Goal: Use online tool/utility: Utilize a website feature to perform a specific function

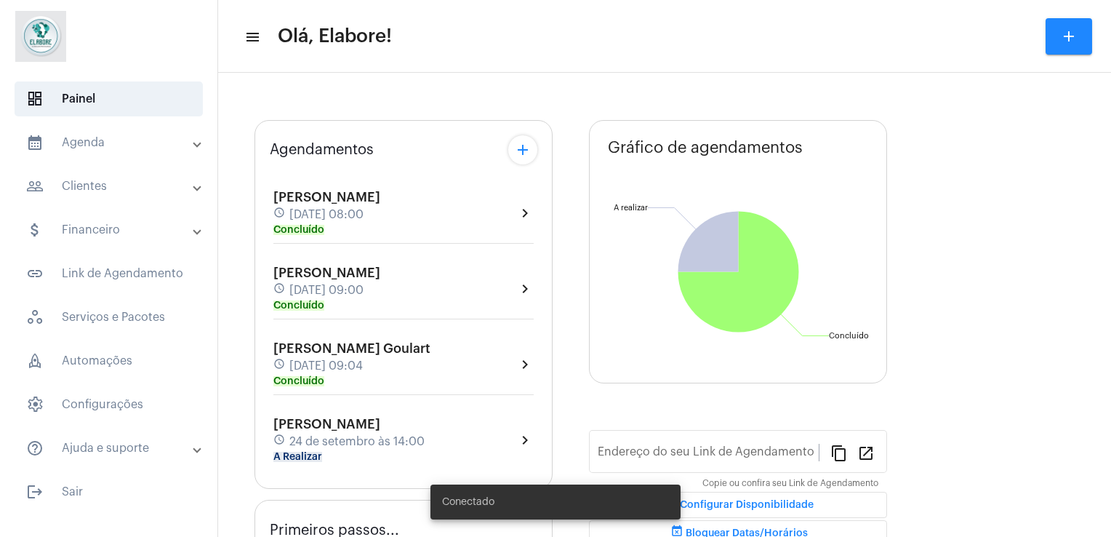
click at [369, 435] on span "24 de setembro às 14:00" at bounding box center [356, 441] width 135 height 13
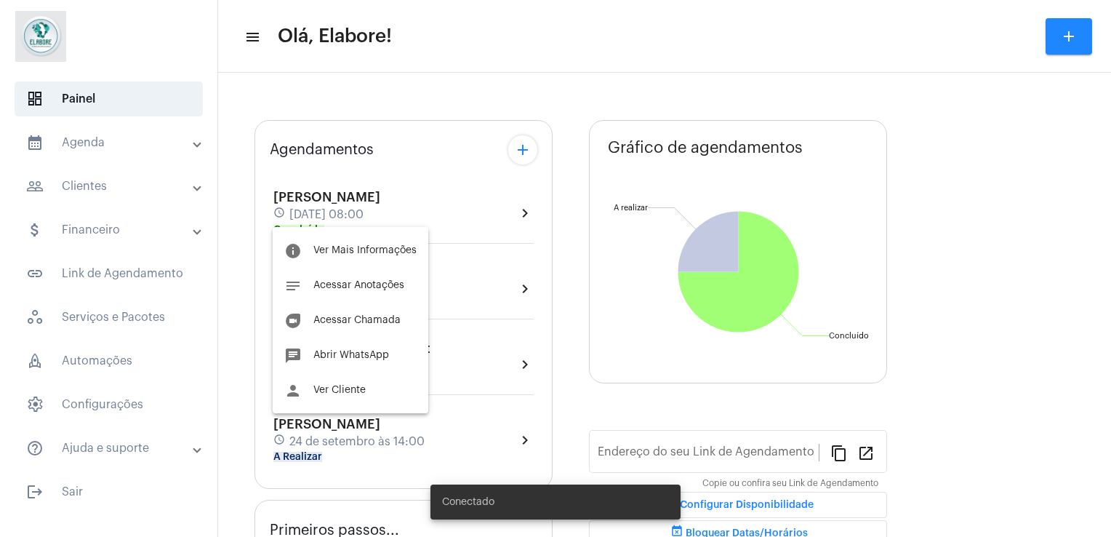
type input "[URL][DOMAIN_NAME]"
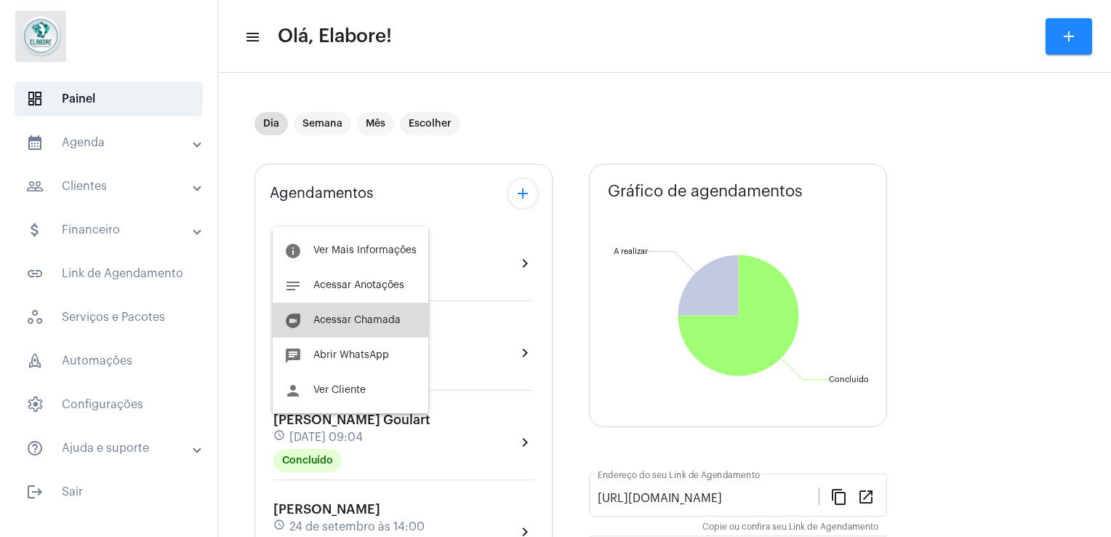
click at [337, 310] on button "duo [PERSON_NAME]" at bounding box center [351, 320] width 156 height 35
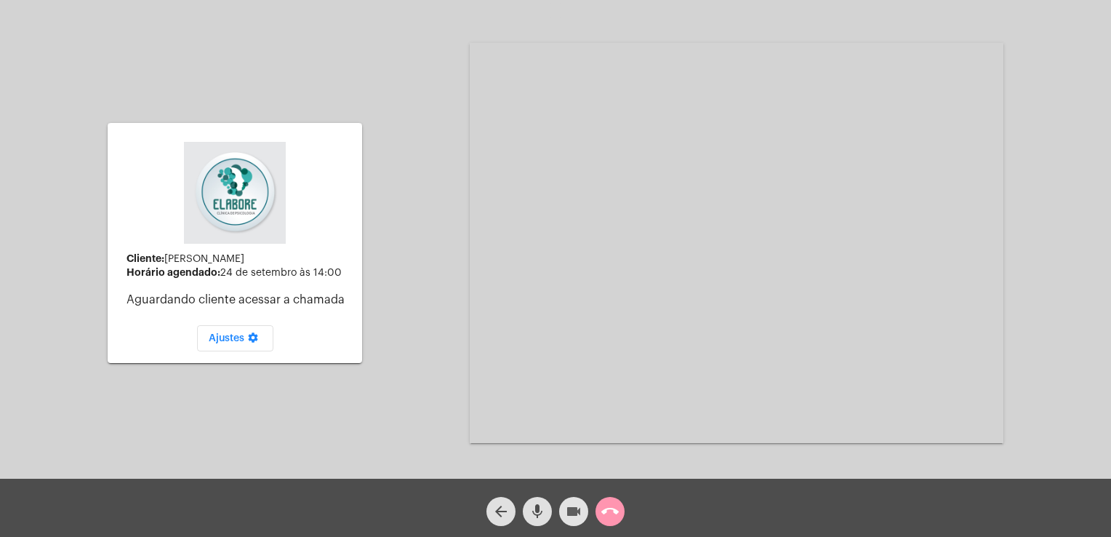
click at [579, 505] on mat-icon "videocam" at bounding box center [573, 511] width 17 height 17
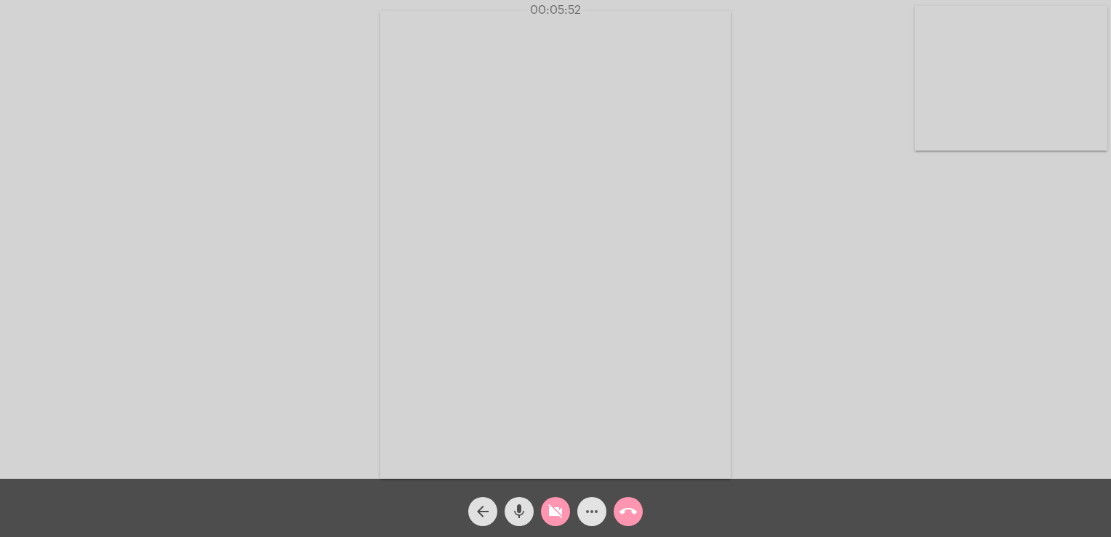
click at [600, 517] on mat-icon "more_horiz" at bounding box center [591, 511] width 17 height 17
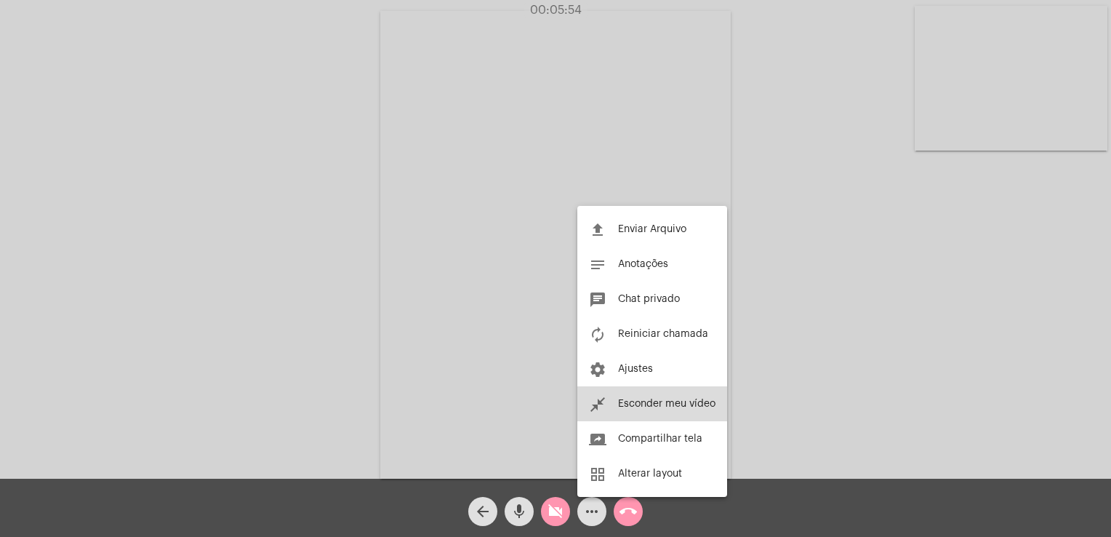
click at [630, 418] on button "close_fullscreen Esconder meu vídeo" at bounding box center [652, 403] width 150 height 35
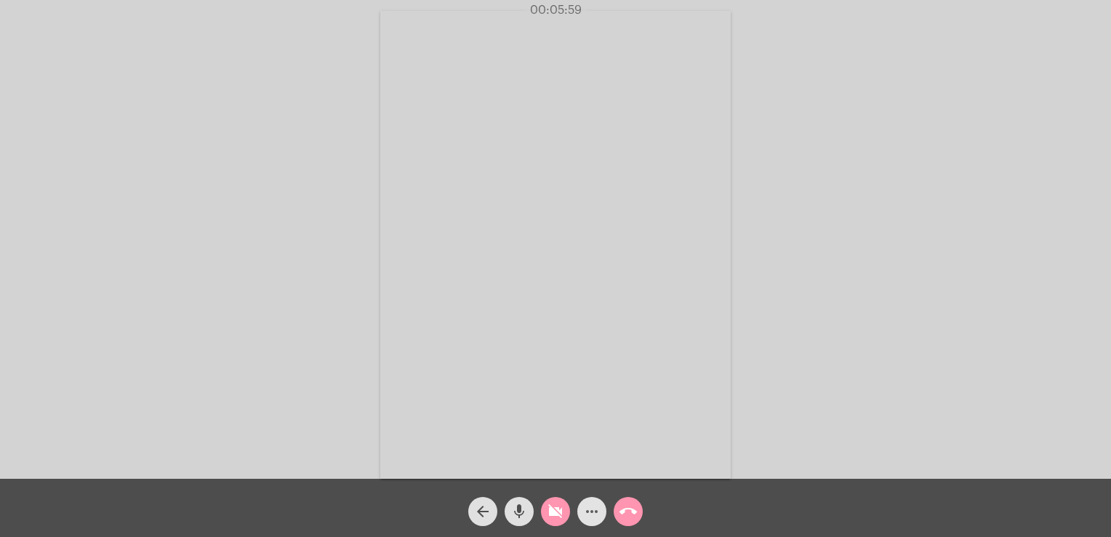
click at [593, 516] on mat-icon "more_horiz" at bounding box center [591, 511] width 17 height 17
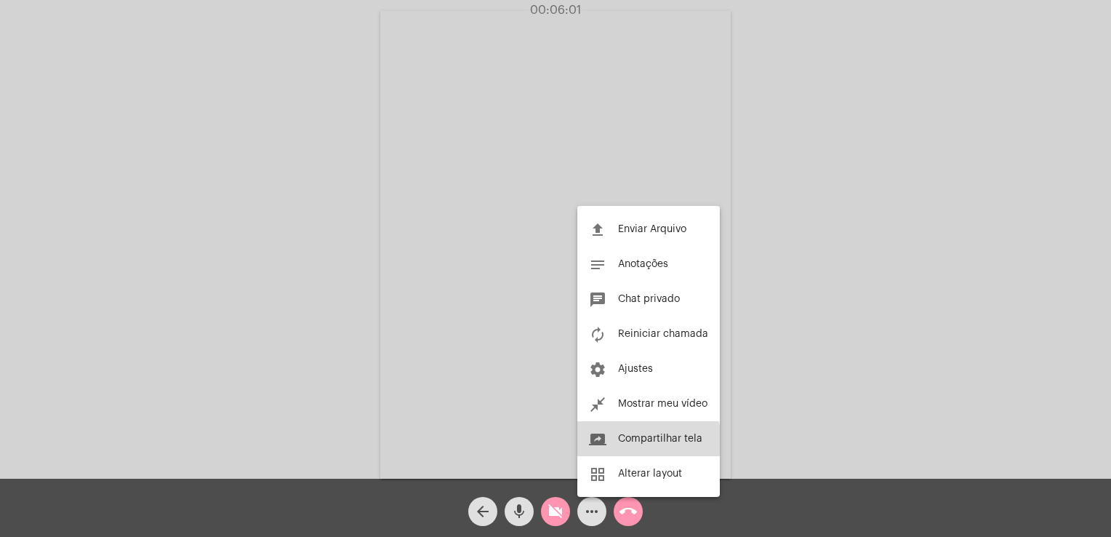
click at [637, 444] on button "screen_share Compartilhar tela" at bounding box center [648, 438] width 143 height 35
